Goal: Task Accomplishment & Management: Complete application form

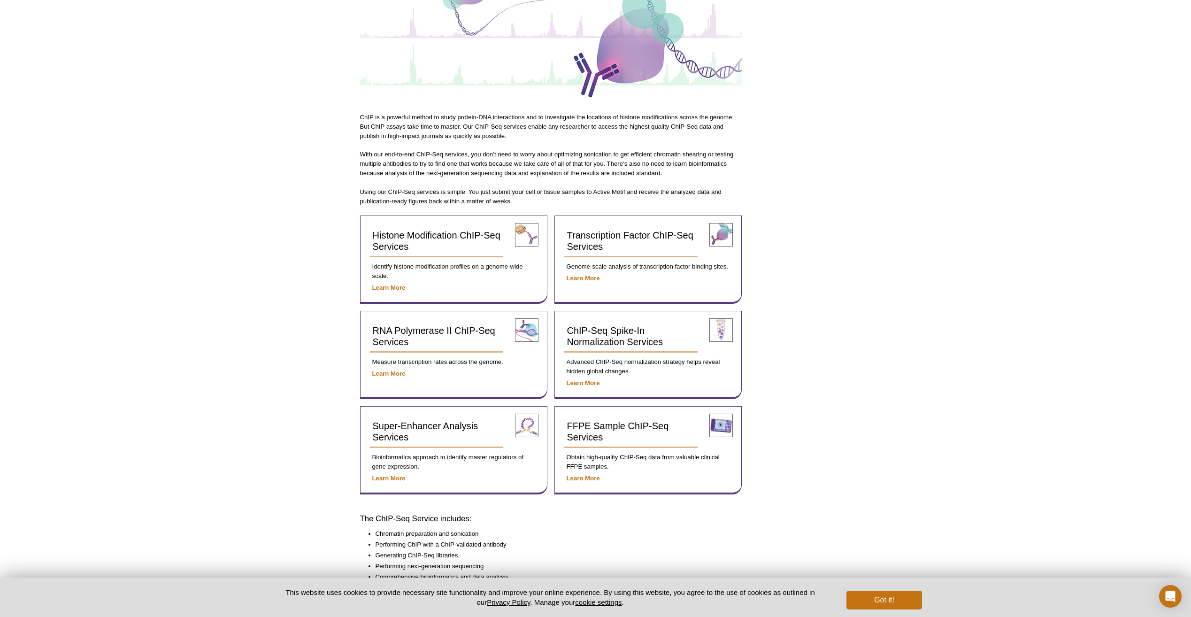
scroll to position [174, 0]
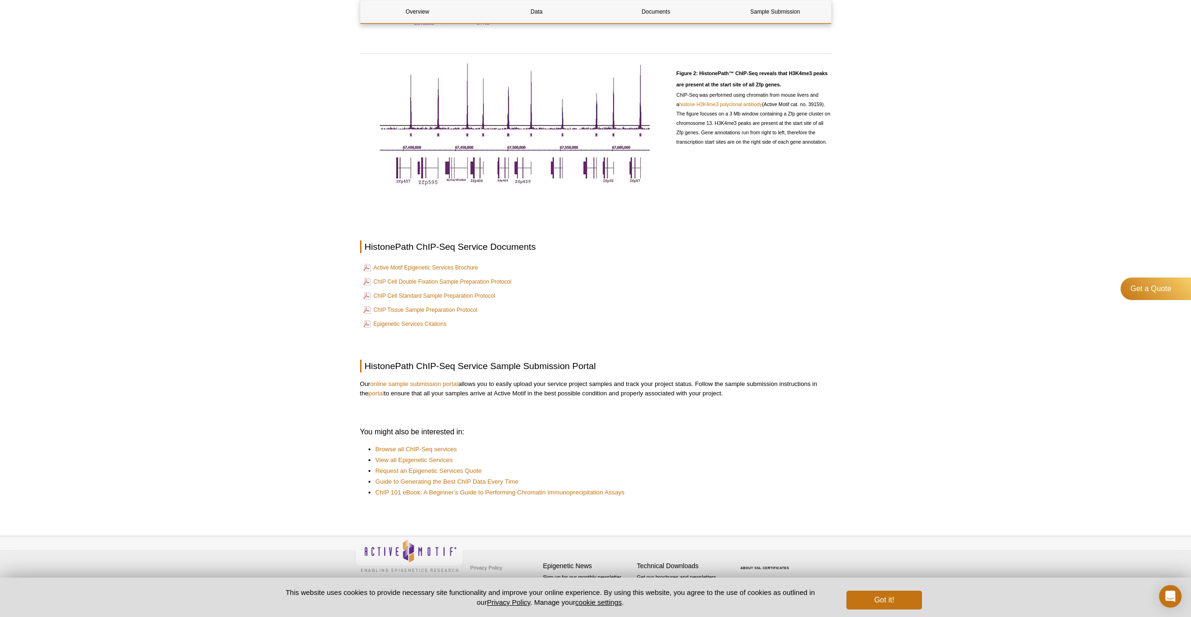
scroll to position [598, 0]
click at [887, 599] on button "Got it!" at bounding box center [883, 599] width 75 height 19
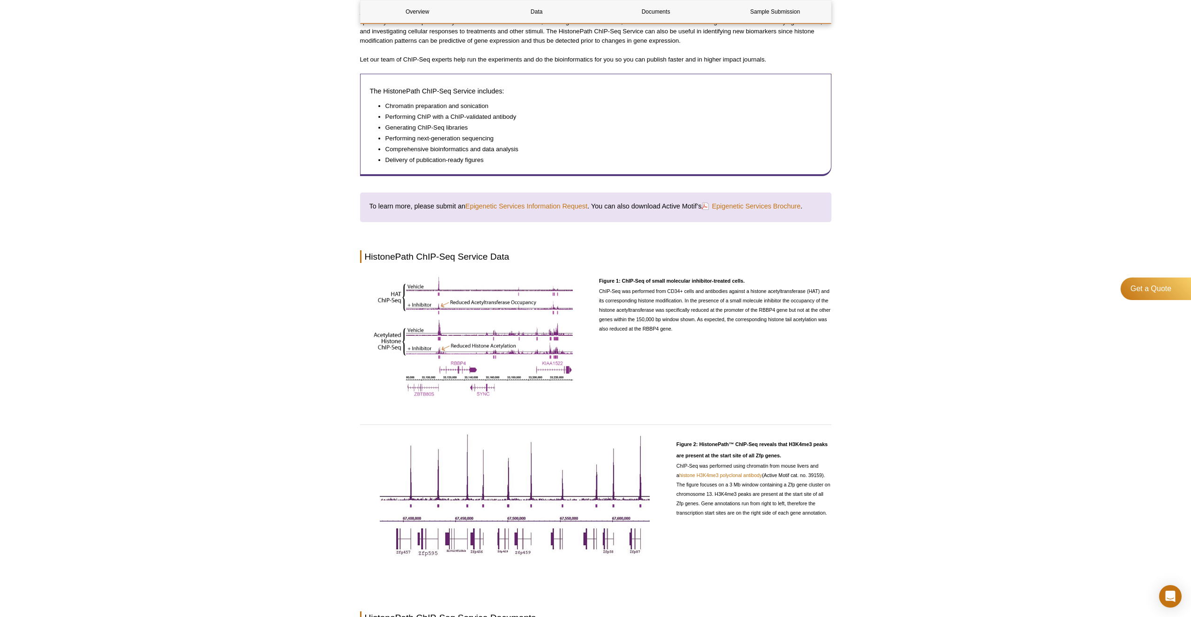
scroll to position [222, 0]
